Goal: Find specific page/section: Find specific page/section

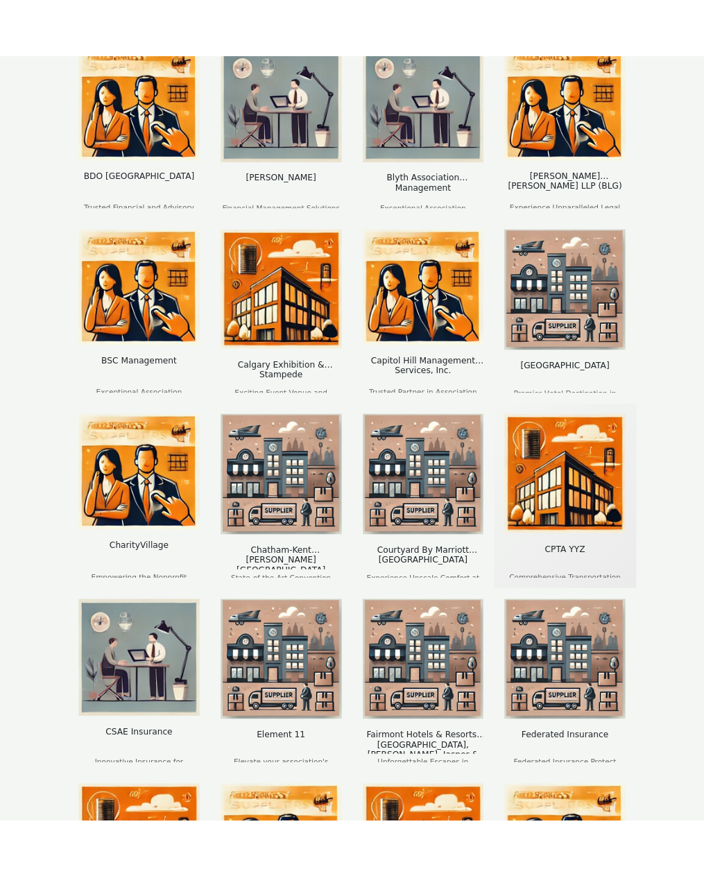
scroll to position [256, 0]
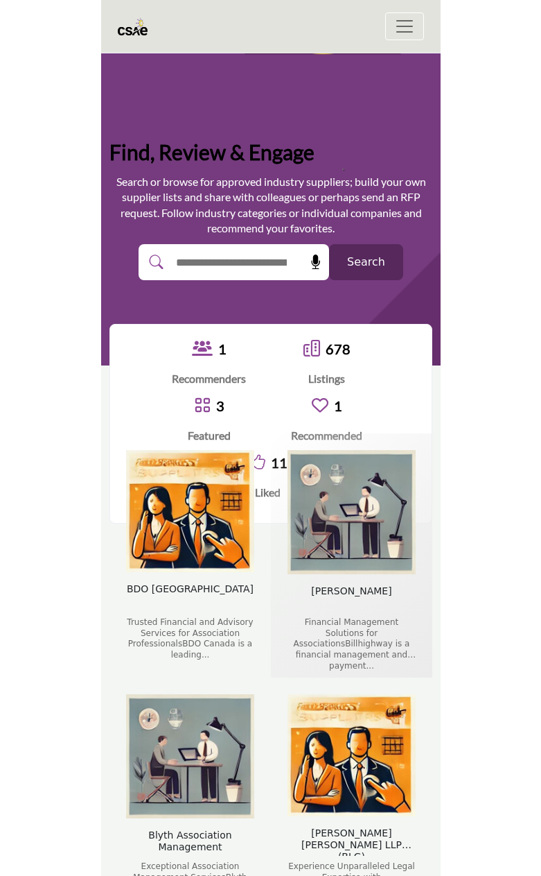
scroll to position [208, 0]
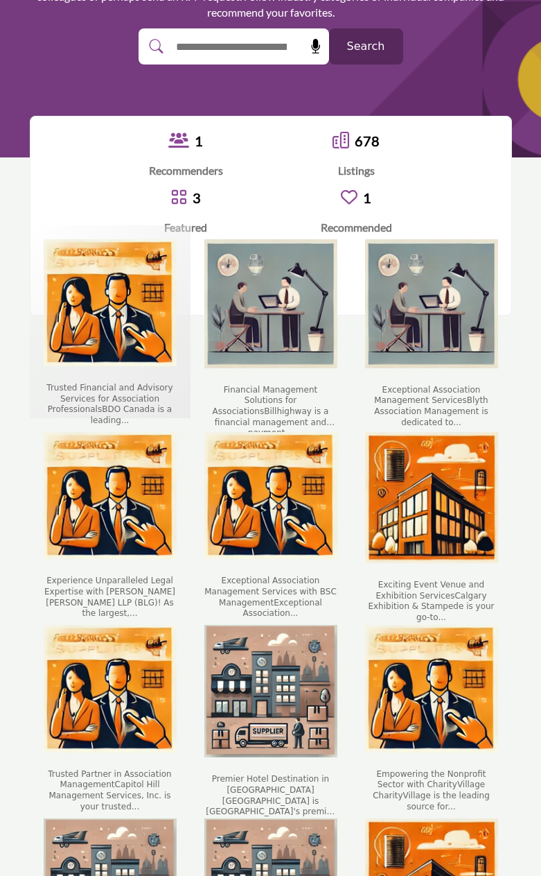
click at [179, 381] on div "BDO [GEOGRAPHIC_DATA] Trusted Financial and Advisory Services for Association P…" at bounding box center [110, 322] width 144 height 176
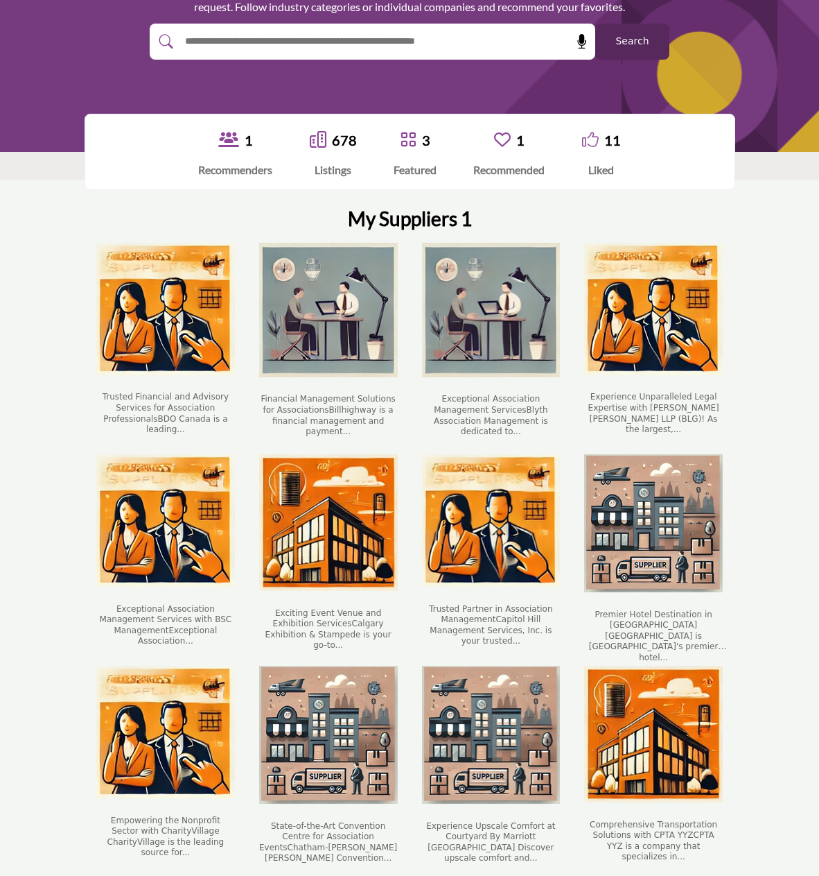
scroll to position [139, 0]
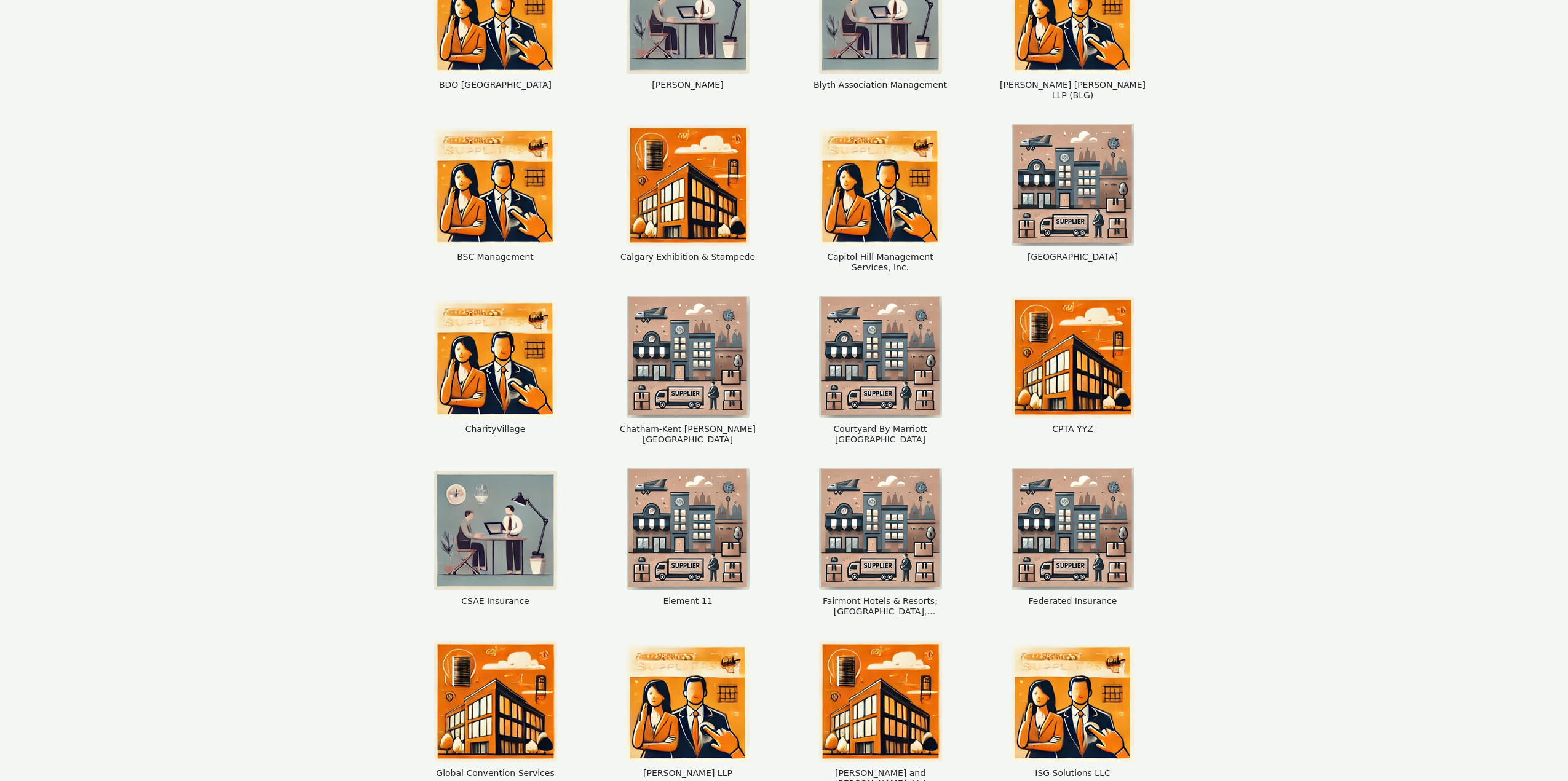
scroll to position [755, 0]
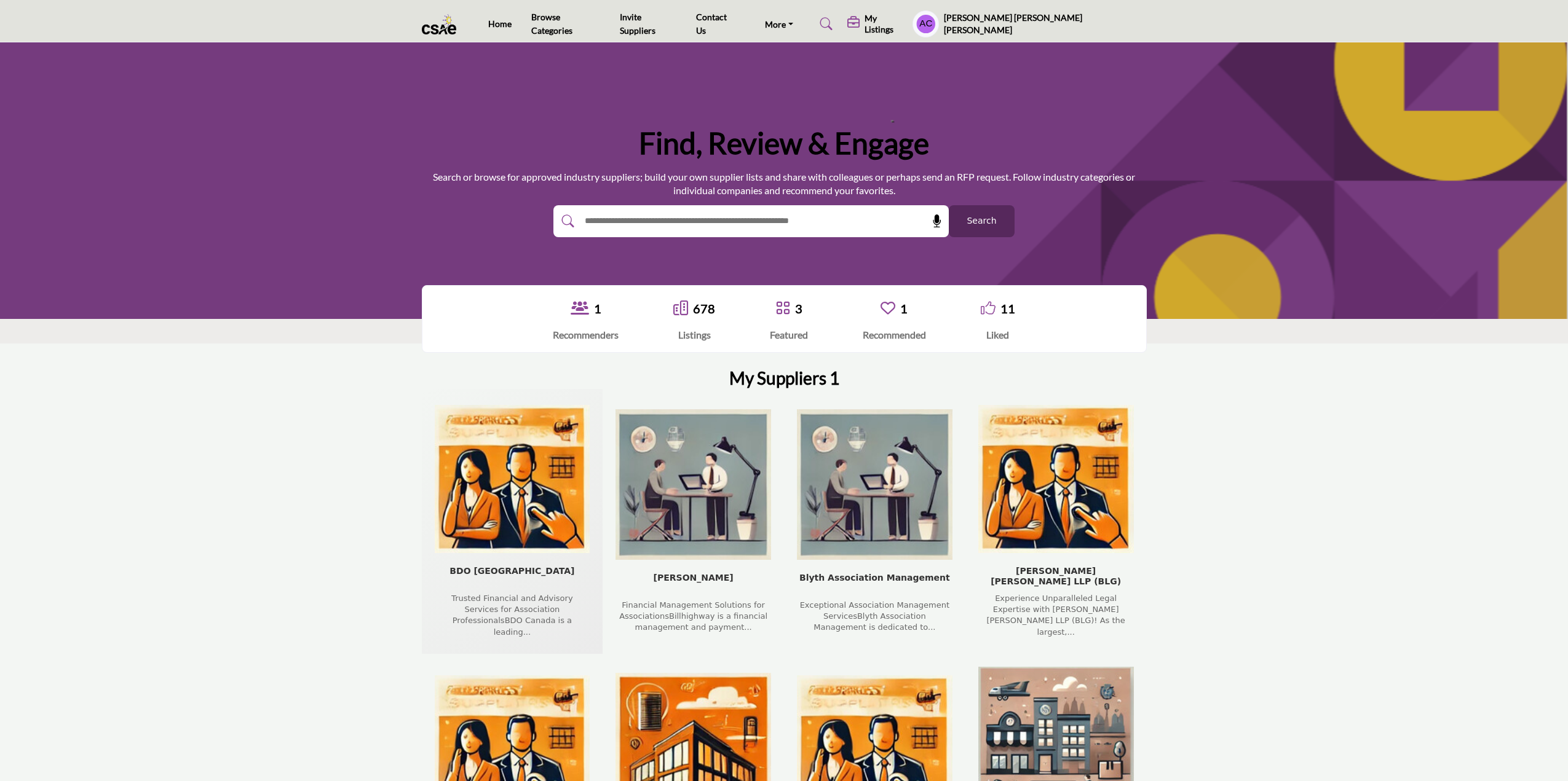
click at [508, 484] on img "BDO Canada company - Press Enter to view listing" at bounding box center [512, 479] width 155 height 148
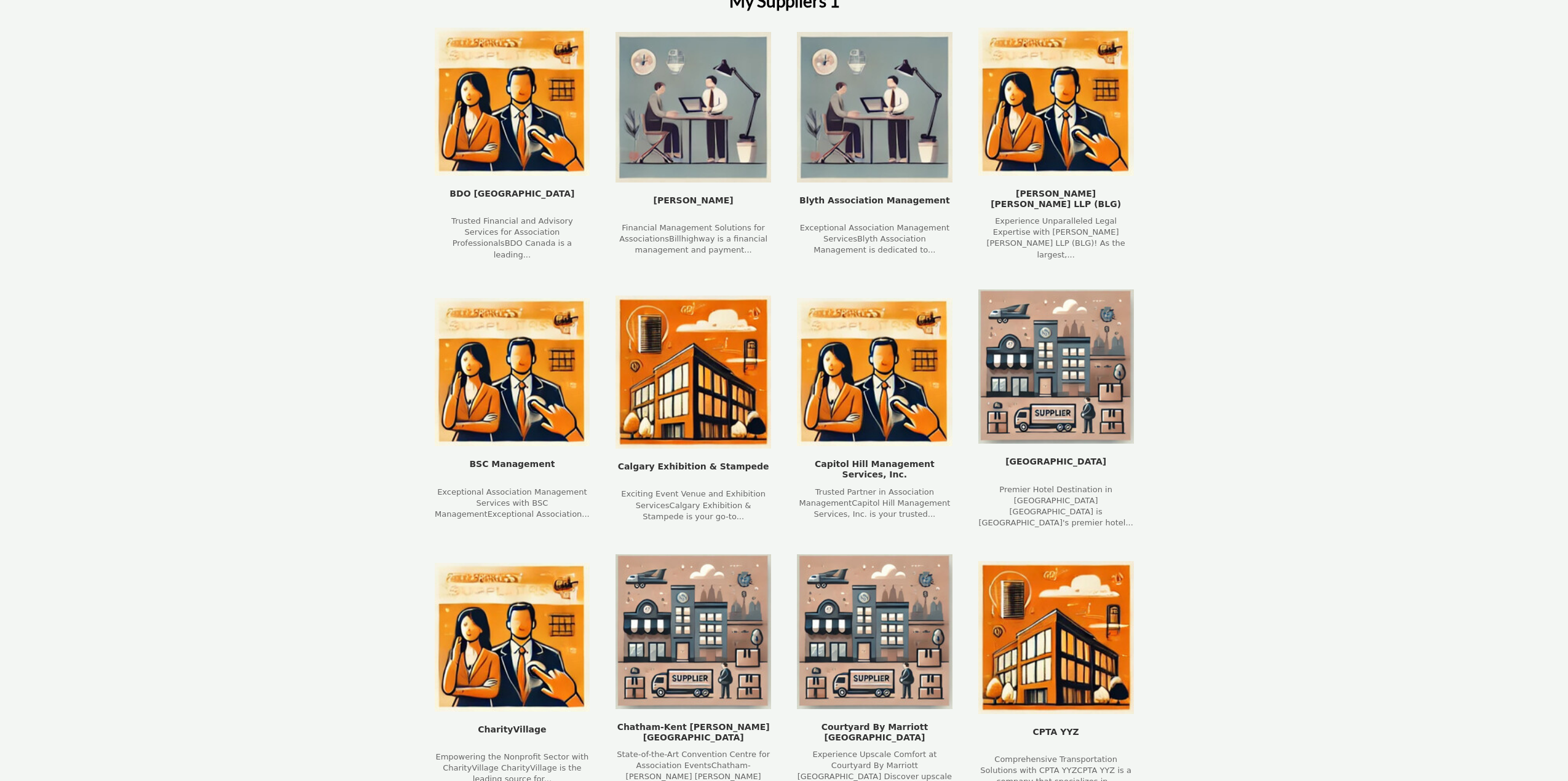
scroll to position [316, 0]
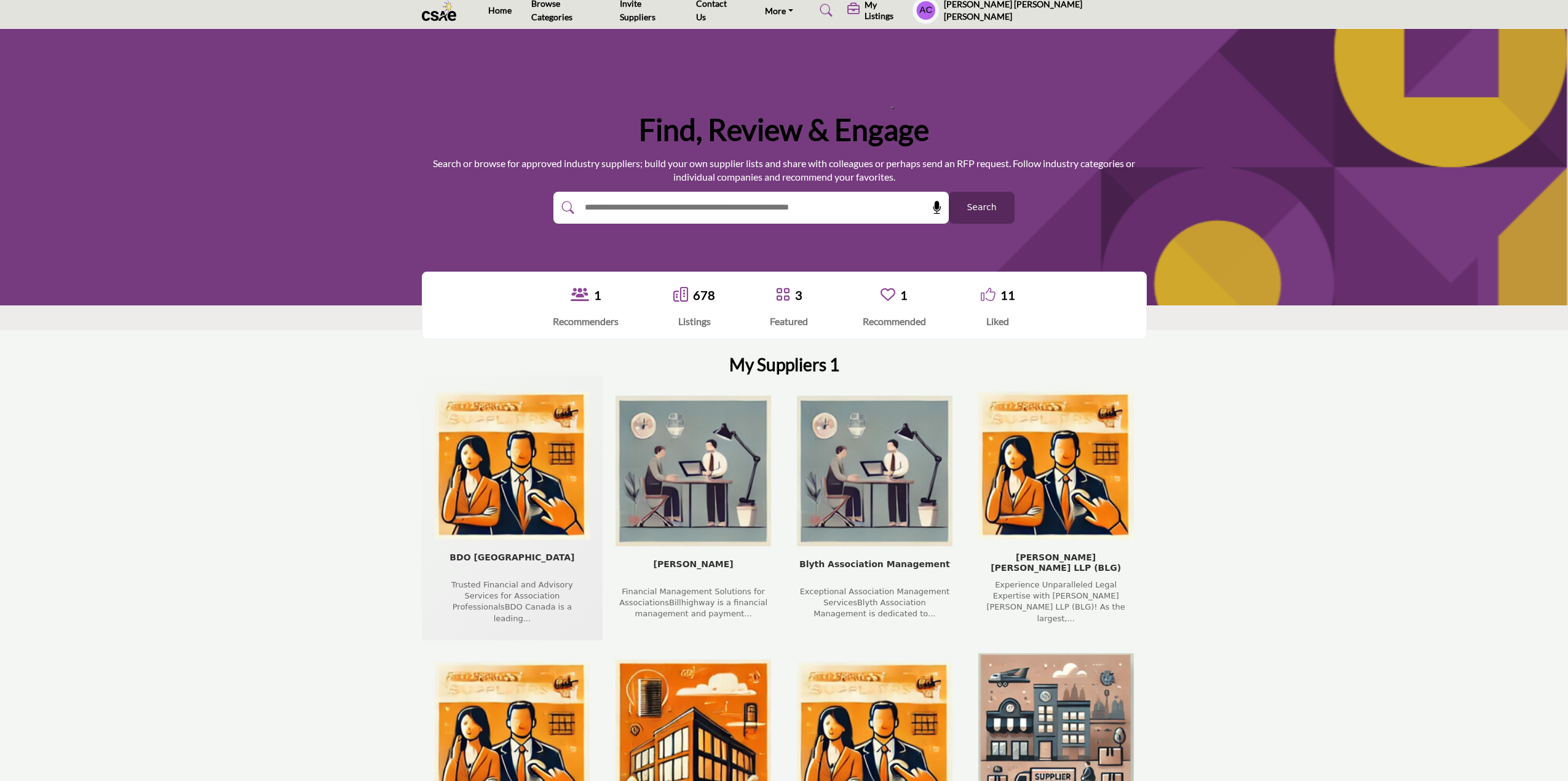
click at [464, 465] on img "BDO Canada company - Press Enter to view listing" at bounding box center [512, 465] width 155 height 148
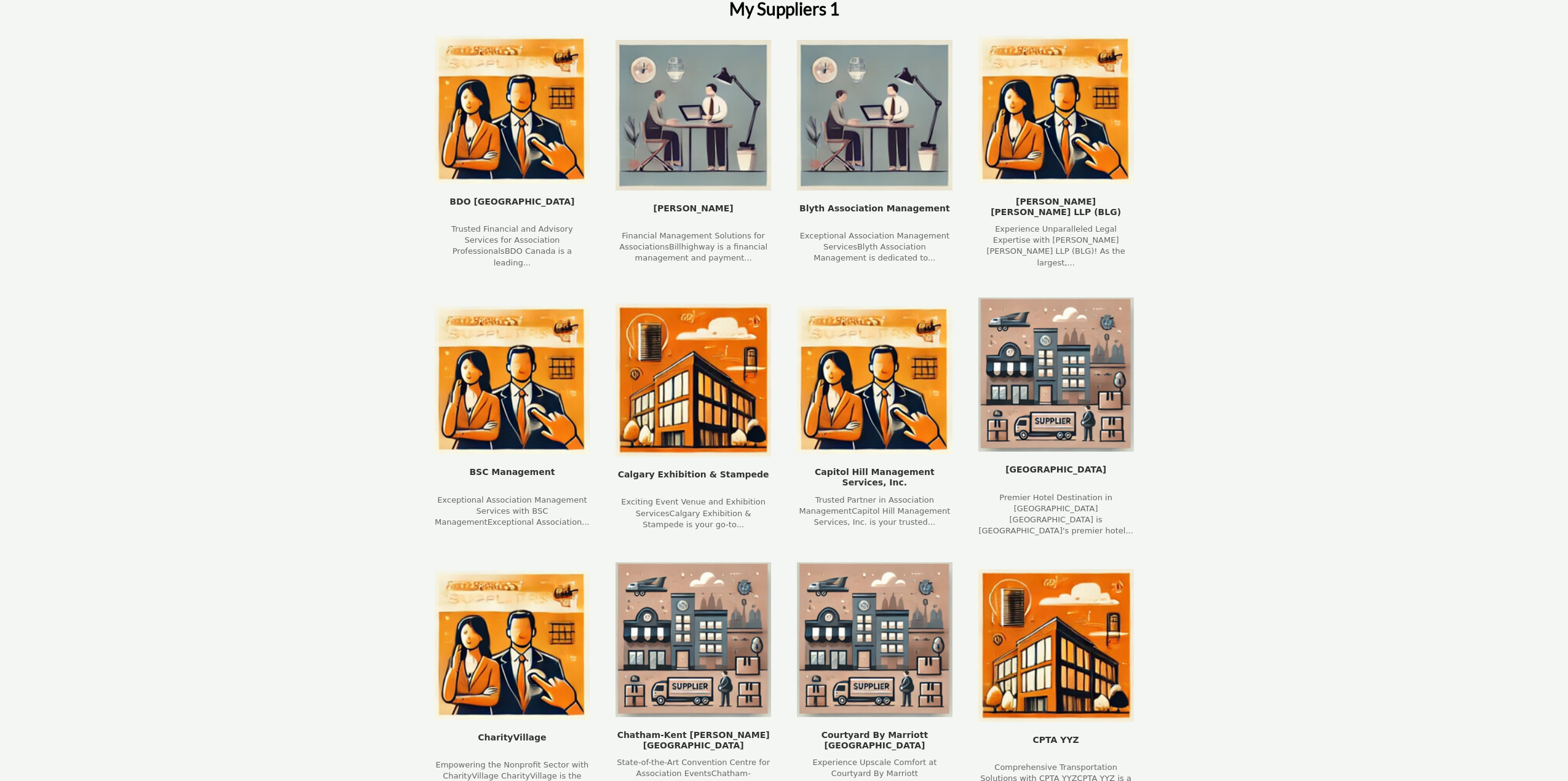
scroll to position [886, 0]
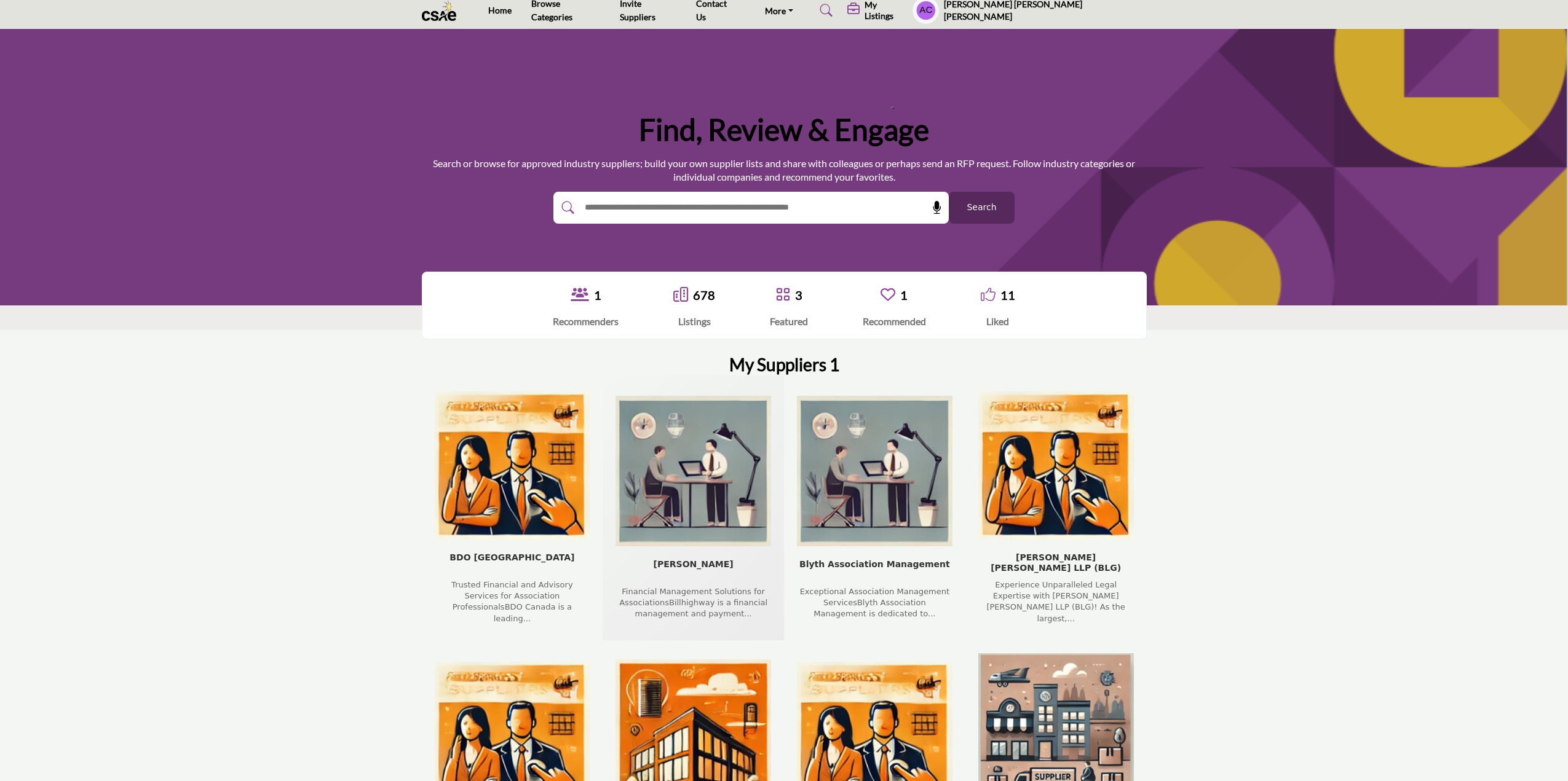
scroll to position [0, 0]
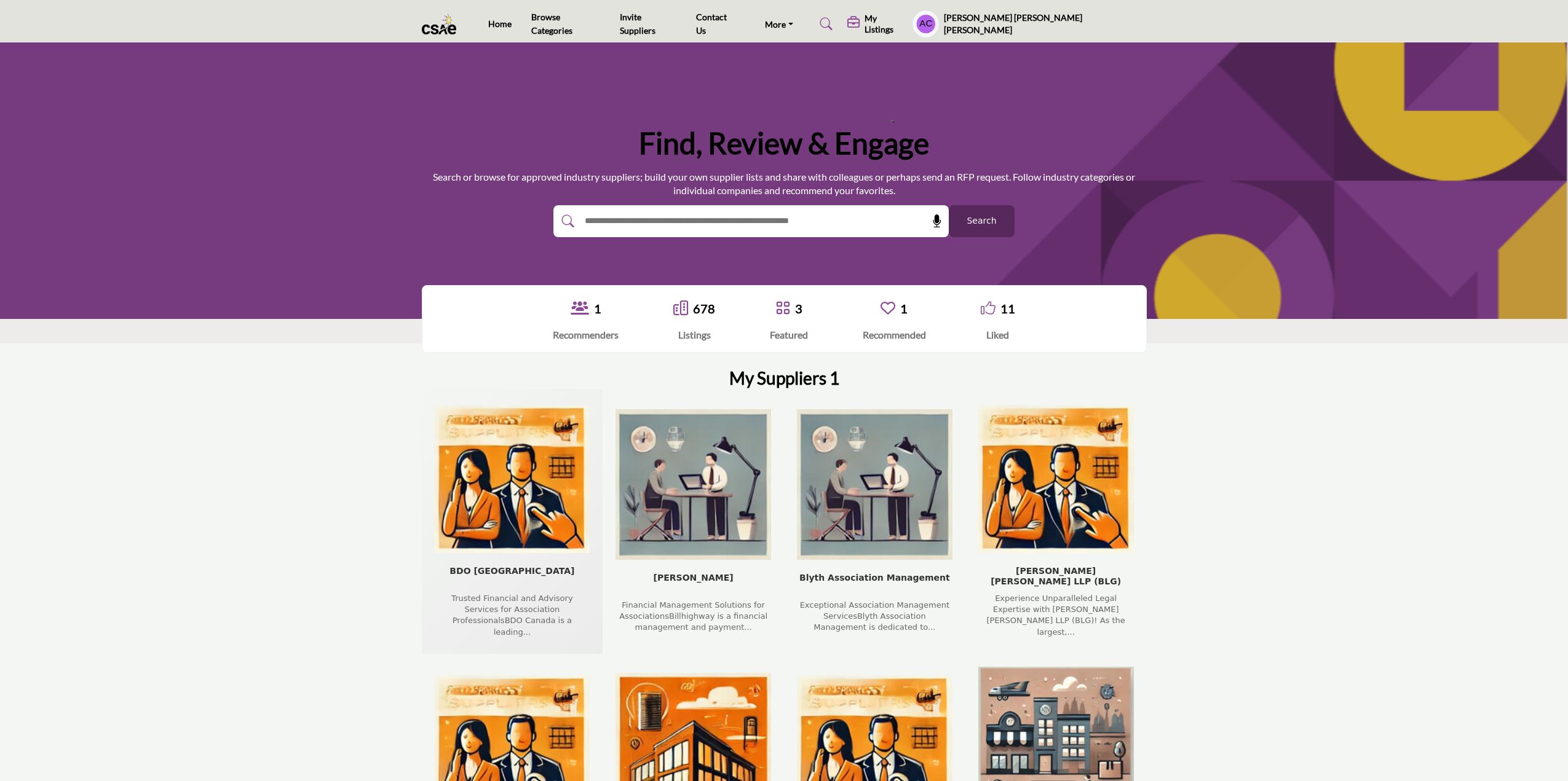
click at [532, 496] on img "BDO Canada company - Press Enter to view listing" at bounding box center [512, 479] width 155 height 148
